Goal: Information Seeking & Learning: Learn about a topic

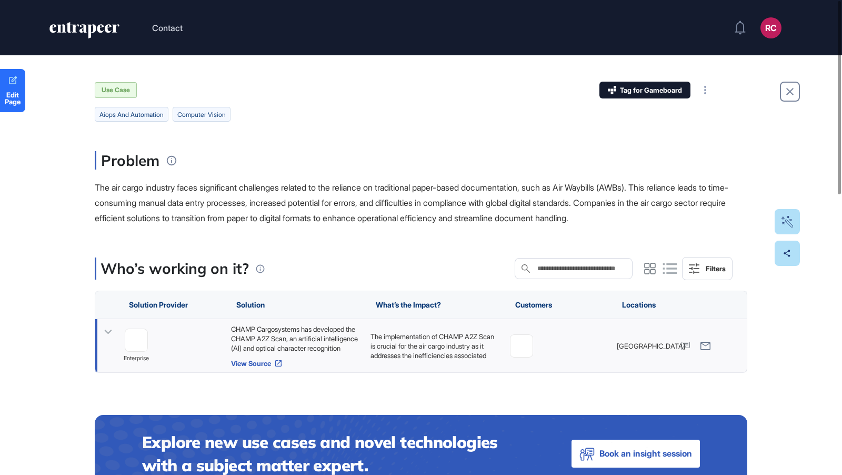
click at [269, 361] on link "View Source" at bounding box center [295, 363] width 129 height 8
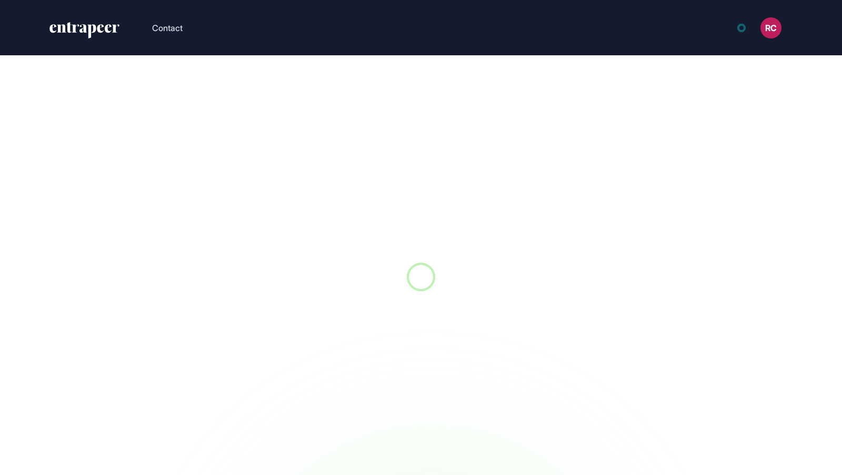
scroll to position [1, 1]
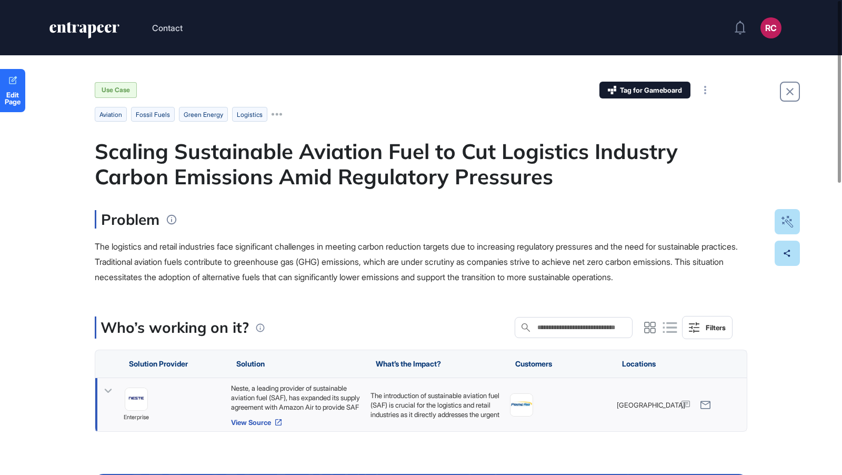
click at [251, 426] on link "View Source" at bounding box center [295, 422] width 129 height 8
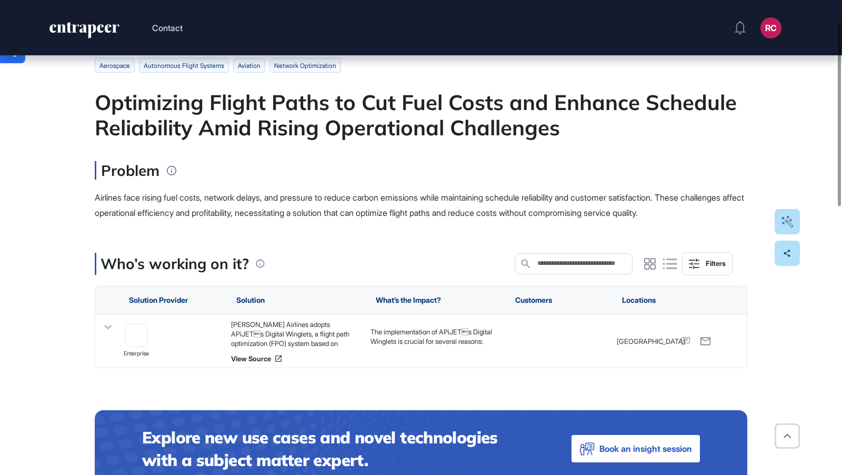
scroll to position [55, 0]
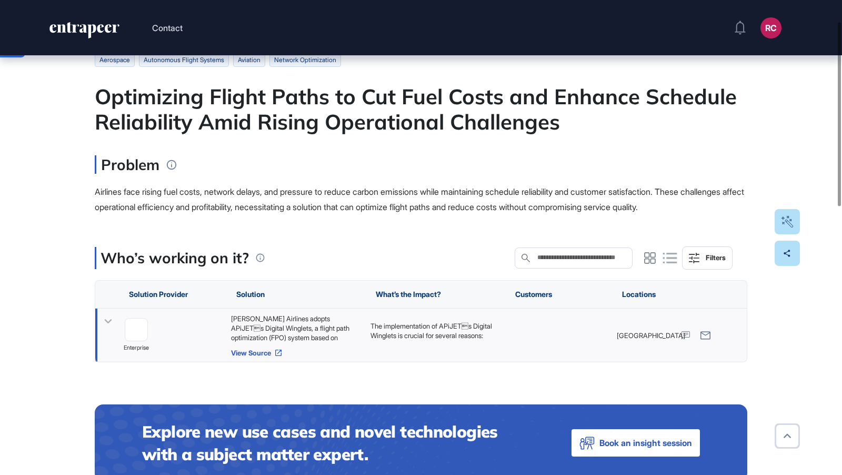
click at [253, 357] on link "View Source" at bounding box center [295, 352] width 129 height 8
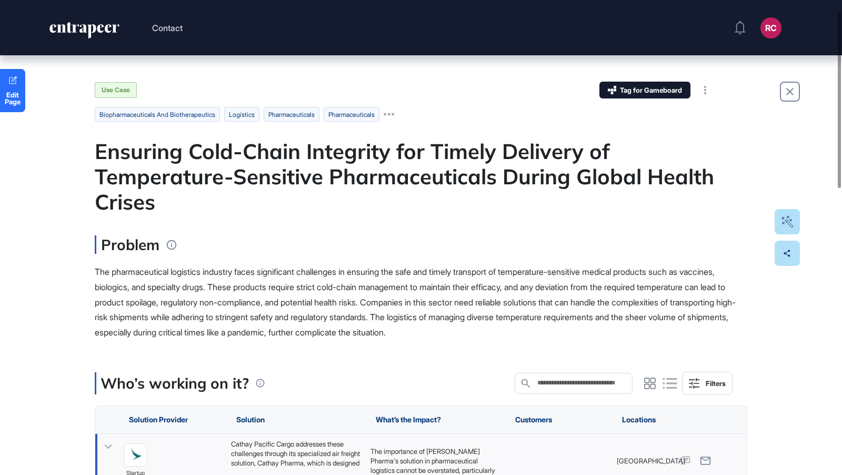
scroll to position [101, 0]
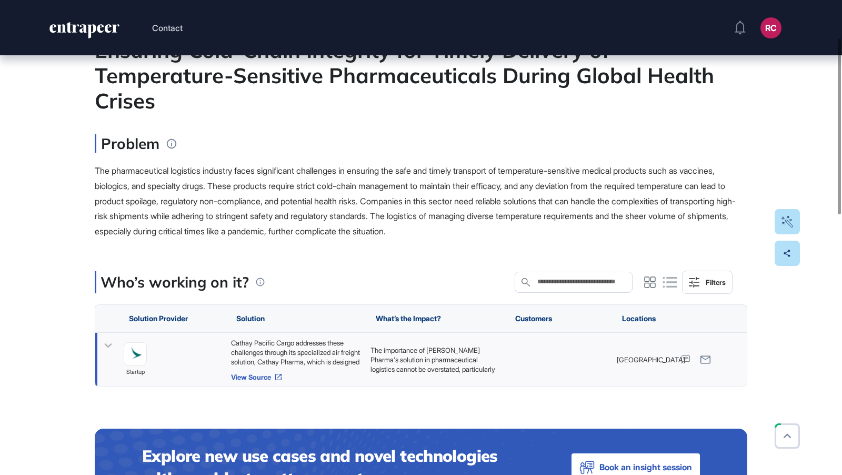
click at [259, 379] on link "View Source" at bounding box center [295, 376] width 129 height 8
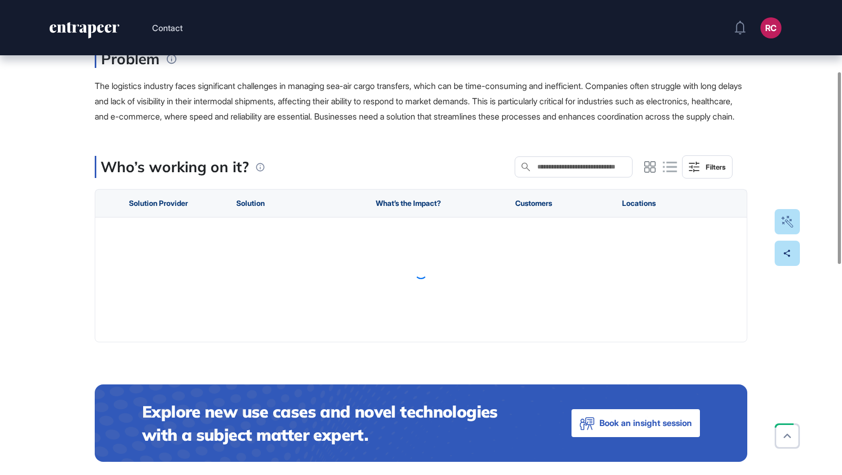
scroll to position [177, 0]
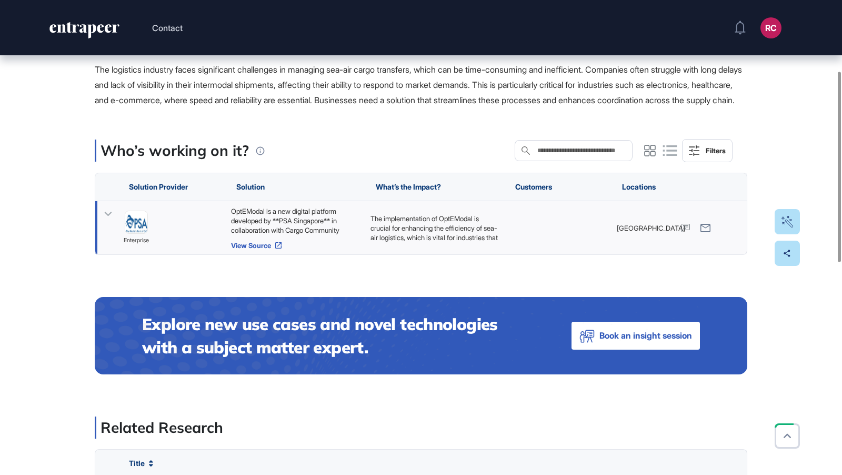
click at [260, 249] on link "View Source" at bounding box center [295, 245] width 129 height 8
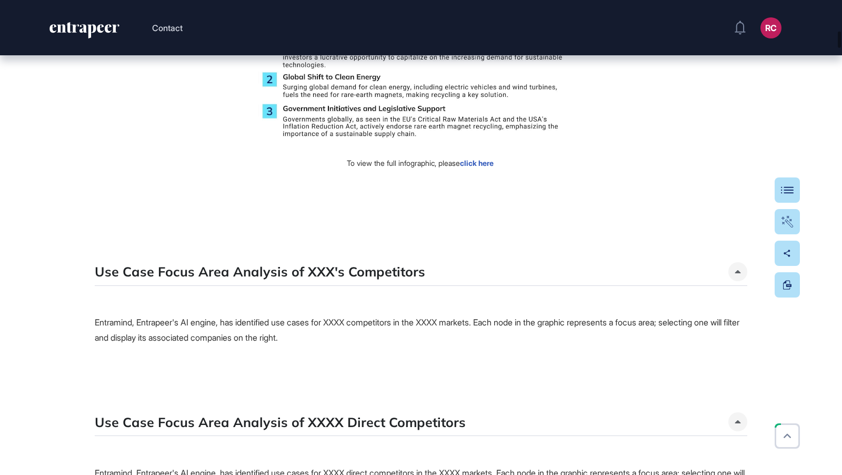
scroll to position [1011, 0]
